Goal: Transaction & Acquisition: Subscribe to service/newsletter

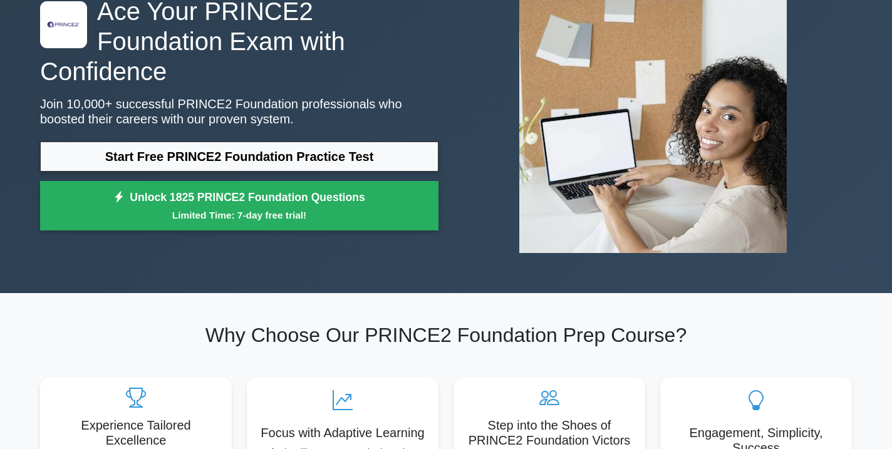
scroll to position [108, 0]
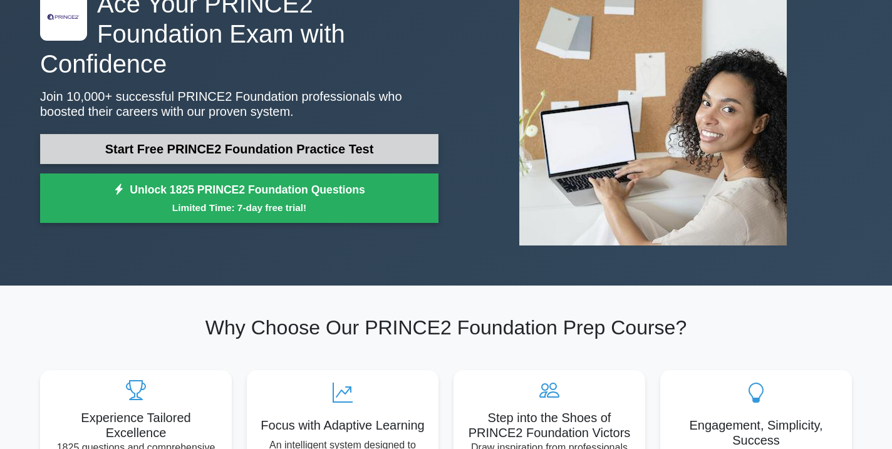
click at [281, 134] on link "Start Free PRINCE2 Foundation Practice Test" at bounding box center [239, 149] width 399 height 30
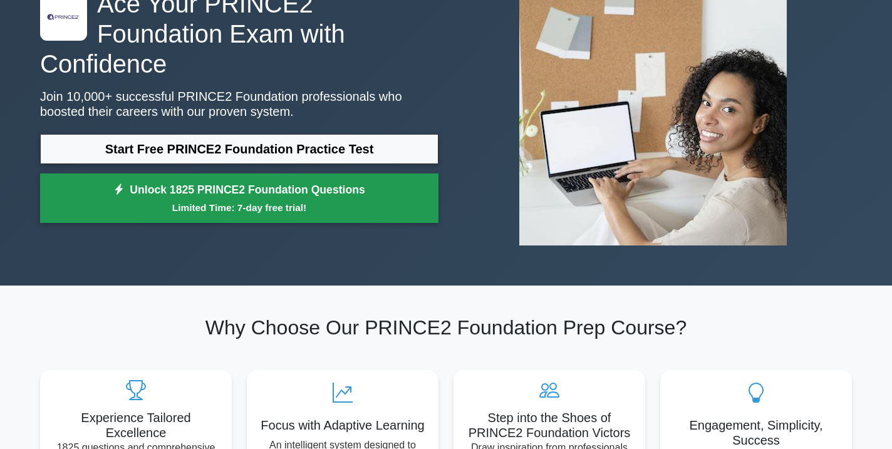
click at [203, 183] on link "Unlock 1825 PRINCE2 Foundation Questions Limited Time: 7-day free trial!" at bounding box center [239, 199] width 399 height 50
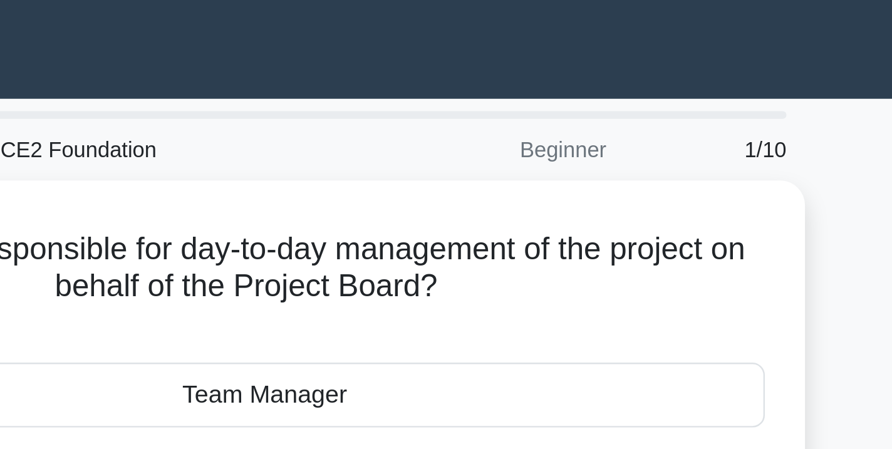
click at [483, 60] on div "Beginner" at bounding box center [538, 60] width 110 height 25
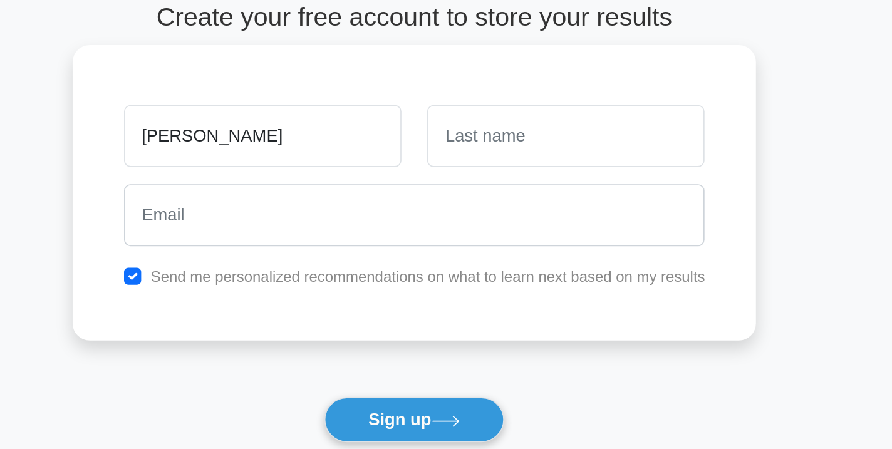
type input "[PERSON_NAME]"
click at [269, 125] on div "[PERSON_NAME]" at bounding box center [357, 148] width 177 height 46
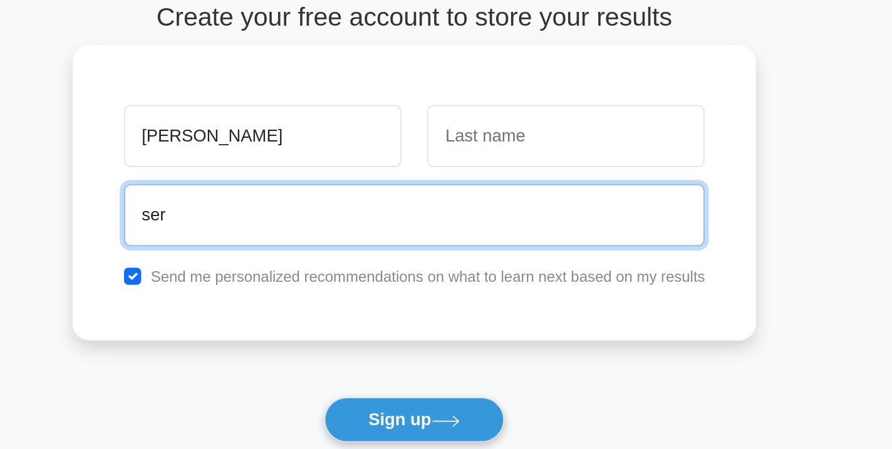
click at [276, 177] on input "ser" at bounding box center [446, 195] width 340 height 36
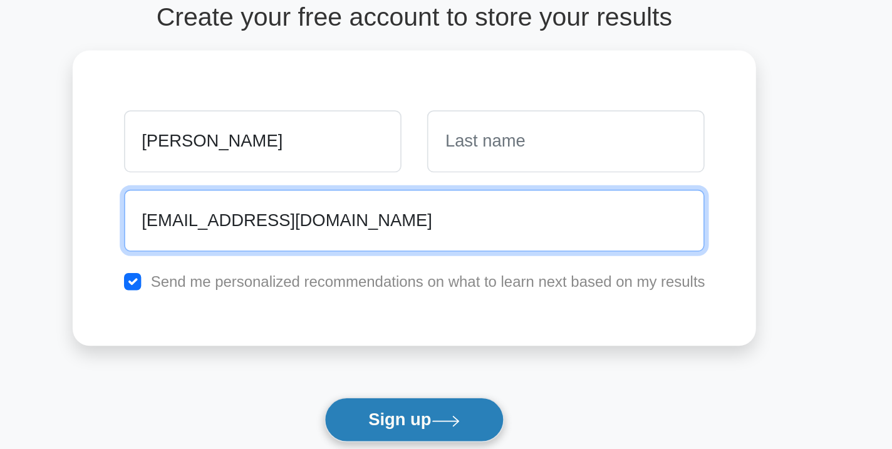
type input "[EMAIL_ADDRESS][DOMAIN_NAME]"
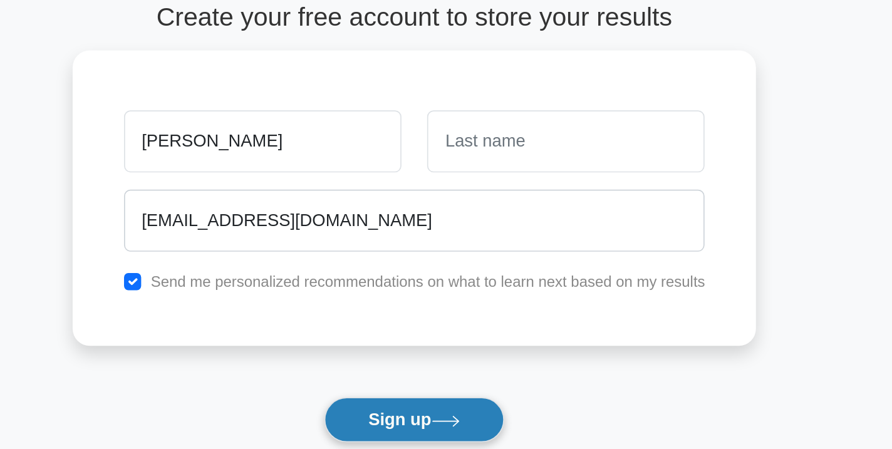
click at [394, 301] on button "Sign up" at bounding box center [446, 314] width 105 height 26
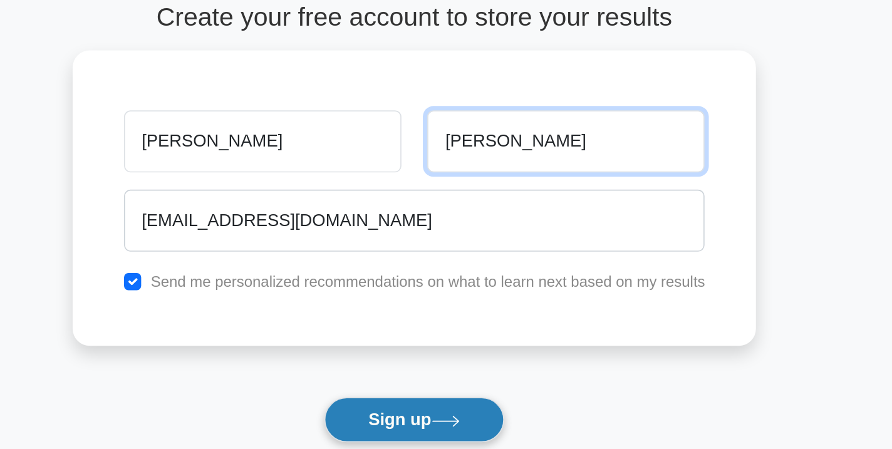
type input "[PERSON_NAME]"
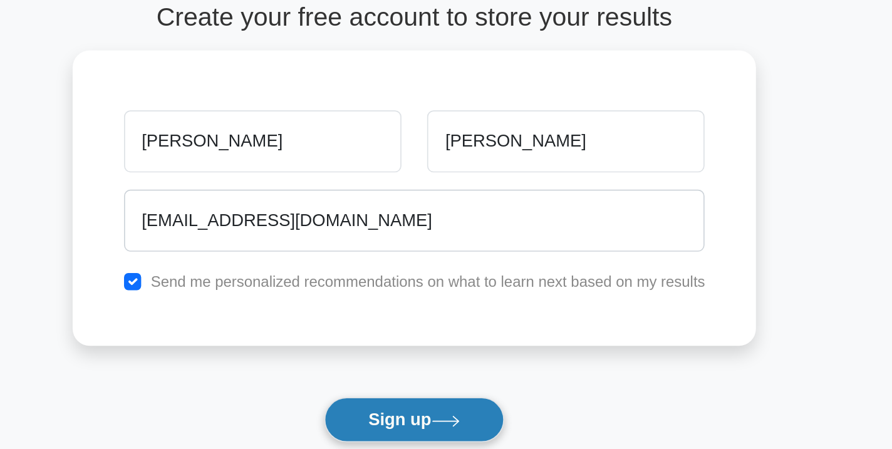
click at [394, 301] on button "Sign up" at bounding box center [446, 314] width 105 height 26
